Goal: Information Seeking & Learning: Learn about a topic

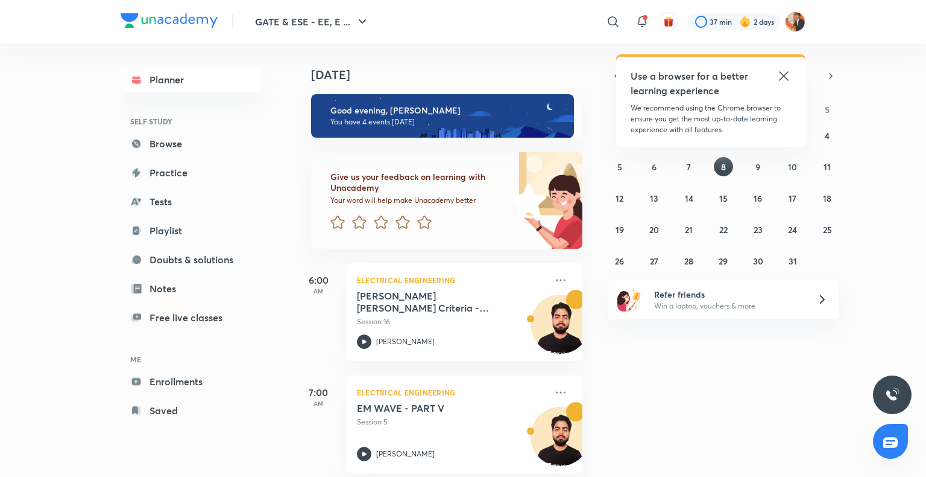
click at [782, 75] on icon at bounding box center [783, 75] width 9 height 9
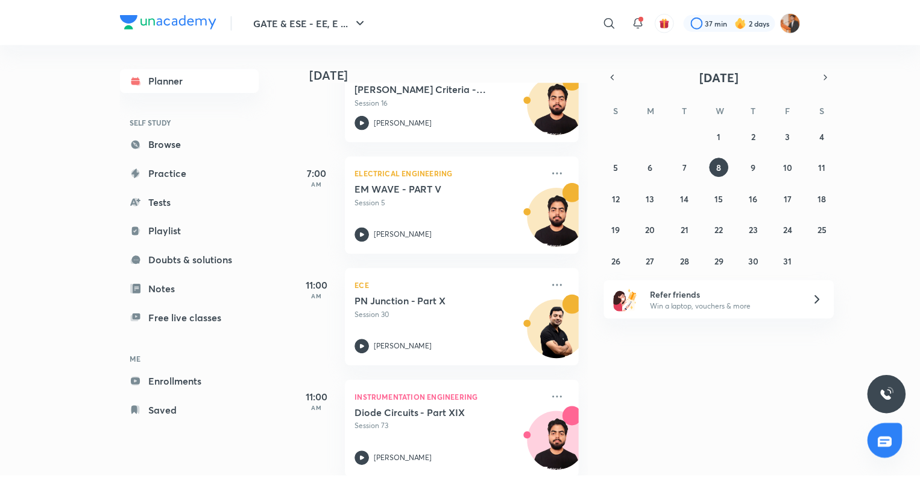
scroll to position [222, 0]
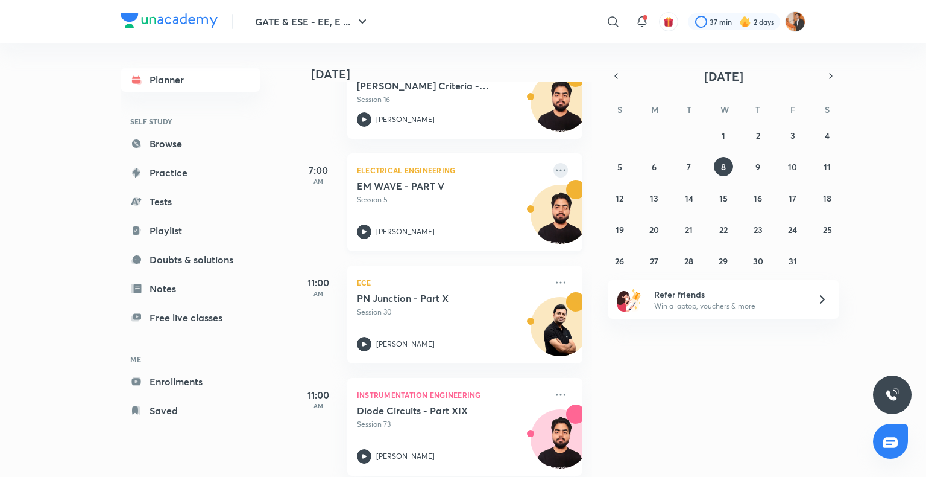
click at [556, 168] on icon at bounding box center [561, 170] width 14 height 14
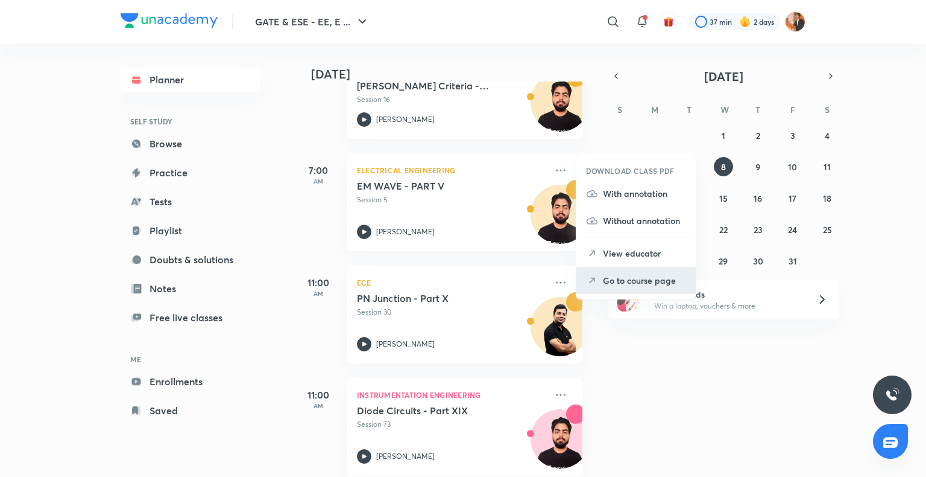
click at [616, 283] on p "Go to course page" at bounding box center [644, 280] width 83 height 13
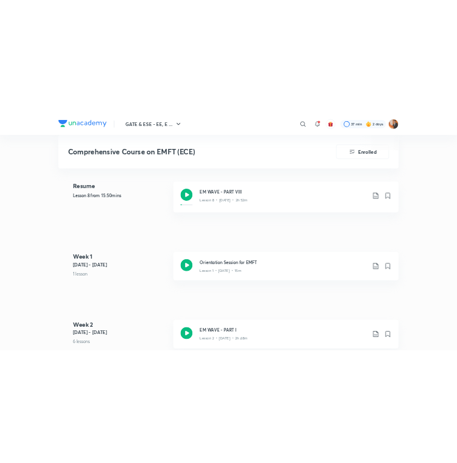
scroll to position [538, 0]
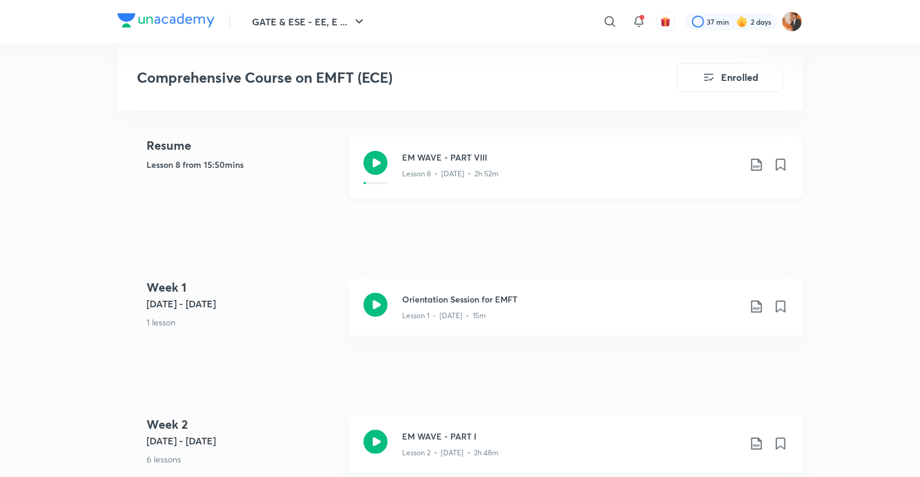
click at [493, 179] on div "EM WAVE - PART VIII Lesson 8 • [DATE] • 2h 52m" at bounding box center [595, 167] width 386 height 33
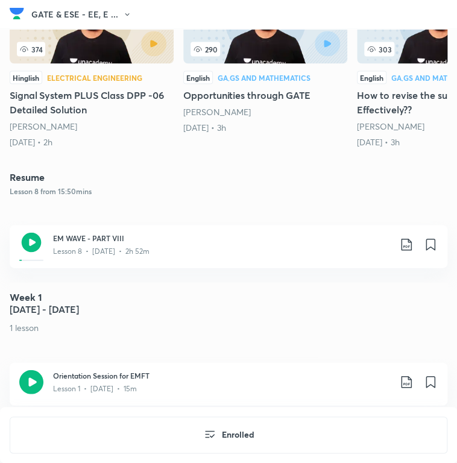
scroll to position [502, 0]
